Goal: Obtain resource: Download file/media

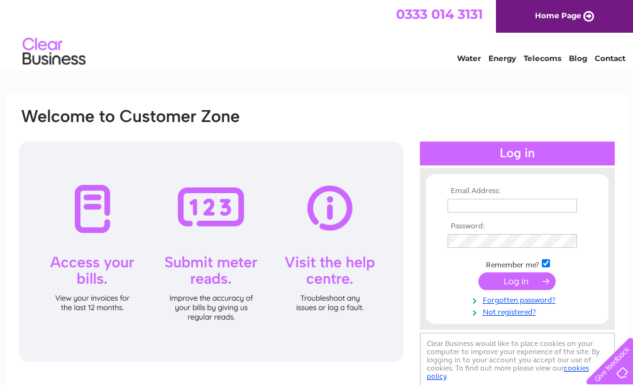
click at [456, 208] on input "text" at bounding box center [513, 206] width 130 height 14
type input "lindsey-lo@rolman.com"
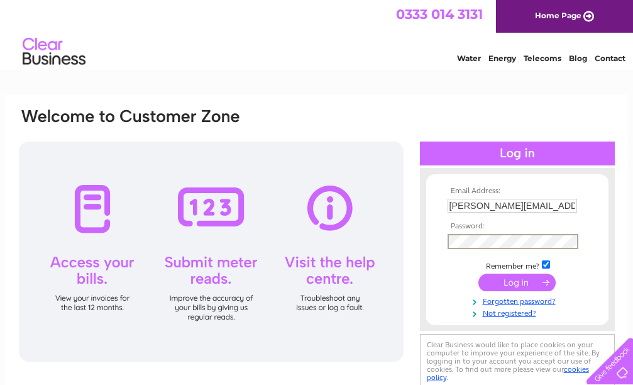
click at [478, 273] on input "submit" at bounding box center [516, 282] width 77 height 18
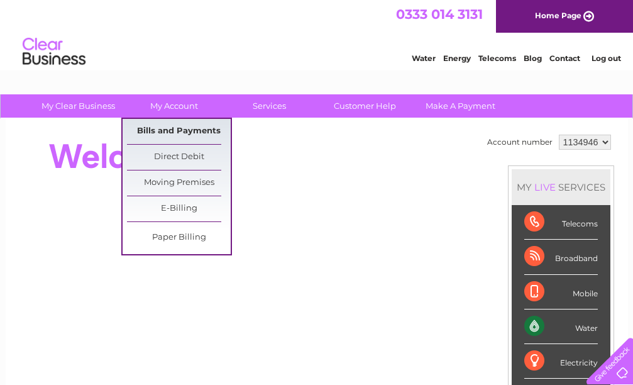
click at [167, 128] on link "Bills and Payments" at bounding box center [179, 131] width 104 height 25
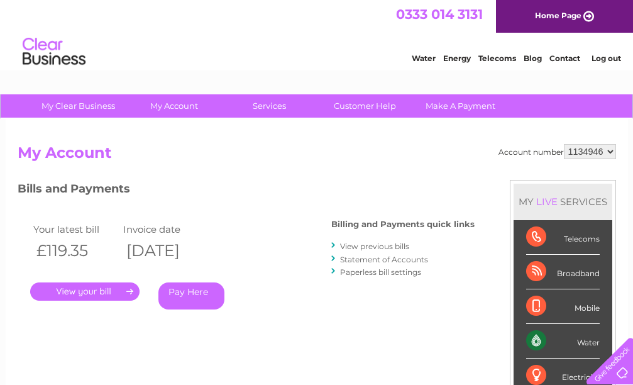
click at [121, 291] on link "." at bounding box center [84, 291] width 109 height 18
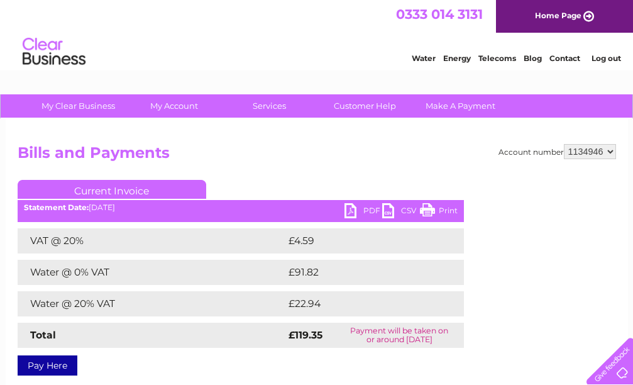
click at [367, 213] on link "PDF" at bounding box center [364, 212] width 38 height 18
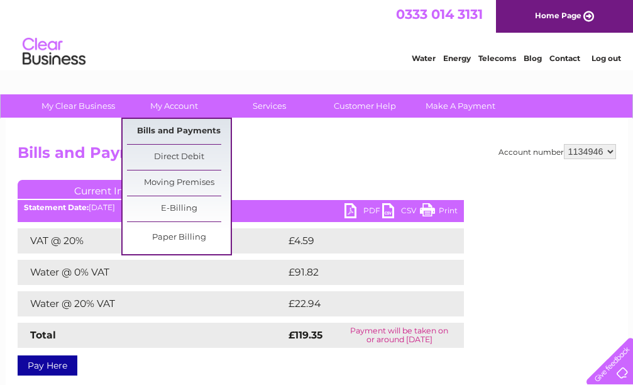
click at [187, 132] on link "Bills and Payments" at bounding box center [179, 131] width 104 height 25
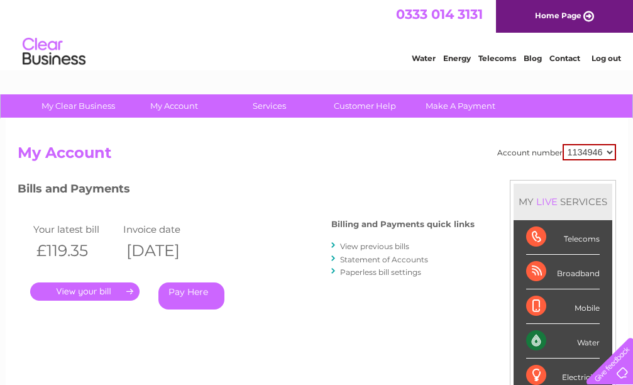
click at [361, 245] on link "View previous bills" at bounding box center [374, 245] width 69 height 9
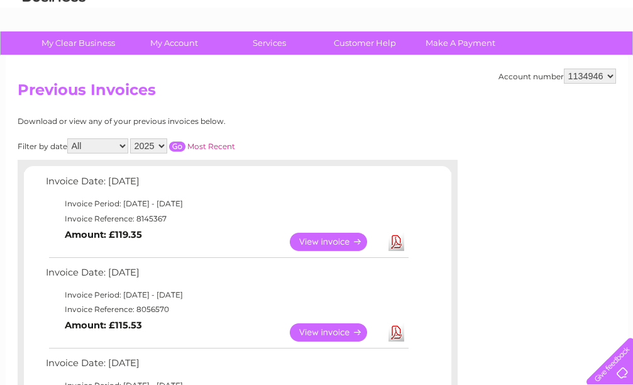
scroll to position [189, 0]
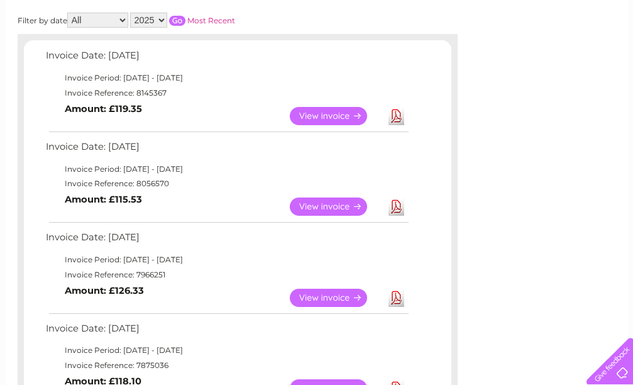
click at [328, 203] on link "View" at bounding box center [336, 206] width 92 height 18
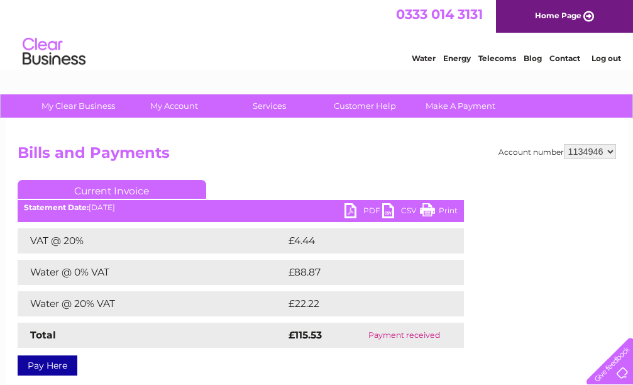
click at [363, 212] on link "PDF" at bounding box center [364, 212] width 38 height 18
